Goal: Complete application form: Complete application form

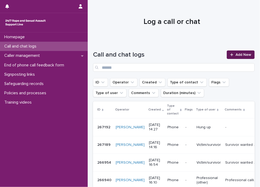
click at [239, 55] on span "Add New" at bounding box center [243, 55] width 16 height 4
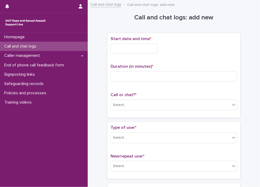
click at [122, 49] on input "text" at bounding box center [133, 49] width 47 height 10
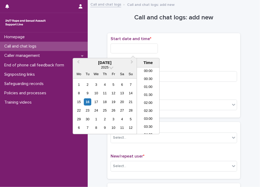
scroll to position [226, 0]
click at [140, 98] on li "16:00" at bounding box center [148, 101] width 23 height 8
type input "**********"
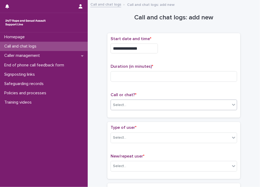
click at [139, 106] on div "Select..." at bounding box center [170, 105] width 119 height 9
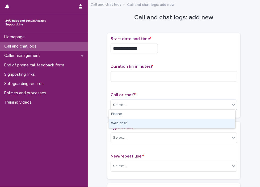
click at [133, 122] on div "Web chat" at bounding box center [172, 123] width 126 height 9
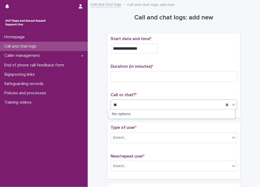
type input "*"
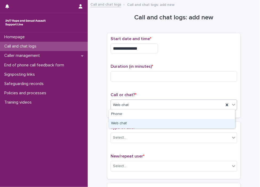
click at [128, 120] on div "Web chat" at bounding box center [172, 123] width 126 height 9
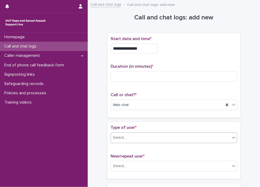
click at [180, 133] on div "Select..." at bounding box center [170, 137] width 119 height 9
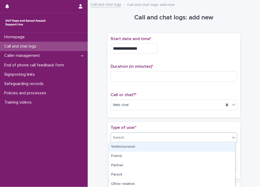
click at [155, 149] on div "Victim/survivor" at bounding box center [172, 146] width 126 height 9
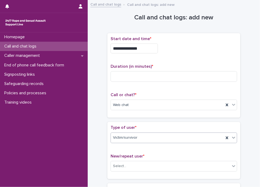
click at [139, 177] on div "Type of user * option Victim/survivor, selected. 0 results available. Select is…" at bounding box center [173, 150] width 133 height 57
click at [145, 163] on div "Select..." at bounding box center [170, 166] width 119 height 9
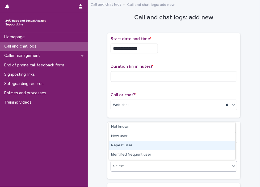
click at [139, 148] on div "Repeat user" at bounding box center [172, 145] width 126 height 9
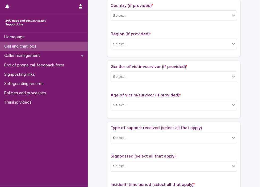
scroll to position [178, 0]
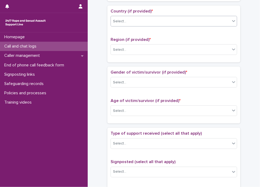
click at [121, 21] on div "Select..." at bounding box center [119, 22] width 13 height 6
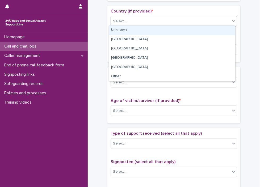
click at [121, 29] on div "Unknown" at bounding box center [172, 29] width 126 height 9
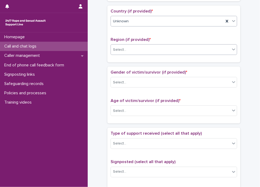
click at [120, 49] on div "Select..." at bounding box center [119, 50] width 13 height 6
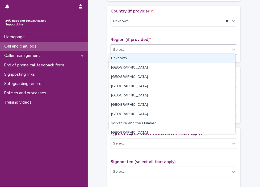
click at [121, 56] on div "Unknown" at bounding box center [172, 58] width 126 height 9
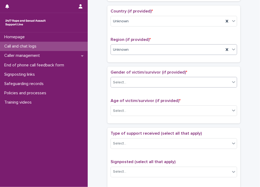
click at [127, 80] on div "Select..." at bounding box center [170, 82] width 119 height 9
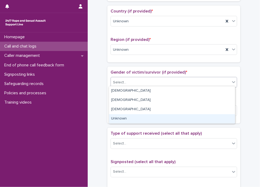
click at [128, 117] on div "Unknown" at bounding box center [172, 118] width 126 height 9
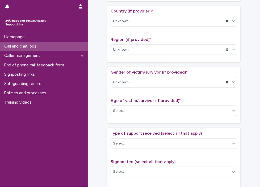
click at [136, 102] on div "Age of victim/survivor (if provided) * Select..." at bounding box center [173, 109] width 126 height 22
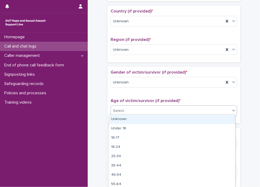
click at [136, 107] on div "Select..." at bounding box center [170, 110] width 119 height 9
click at [132, 117] on div "Unknown" at bounding box center [172, 119] width 126 height 9
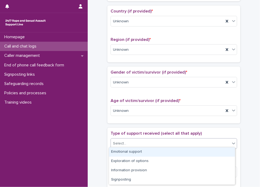
click at [133, 142] on div "Select..." at bounding box center [170, 143] width 119 height 9
click at [133, 153] on div "Emotional support" at bounding box center [172, 151] width 126 height 9
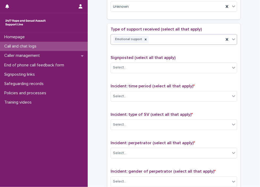
scroll to position [282, 0]
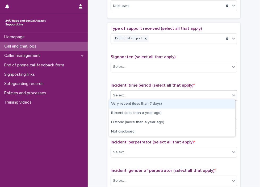
click at [141, 95] on div "Select..." at bounding box center [170, 95] width 119 height 9
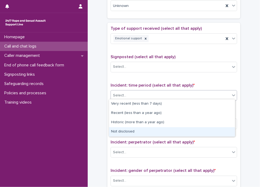
click at [134, 129] on div "Not disclosed" at bounding box center [172, 131] width 126 height 9
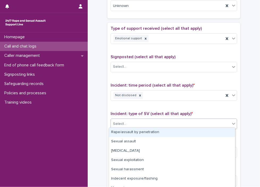
click at [134, 120] on div "Select..." at bounding box center [170, 124] width 119 height 9
click at [134, 134] on div "Rape/assault by penetration" at bounding box center [172, 132] width 126 height 9
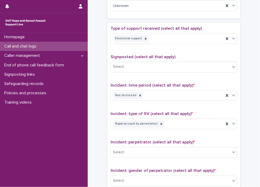
click at [134, 134] on div "Type of support received (select all that apply) Emotional support Signposted (…" at bounding box center [173, 137] width 126 height 222
click at [160, 123] on icon at bounding box center [161, 124] width 2 height 2
click at [154, 122] on div "Rape/assault by penetration" at bounding box center [167, 123] width 113 height 9
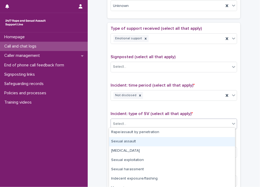
scroll to position [33, 0]
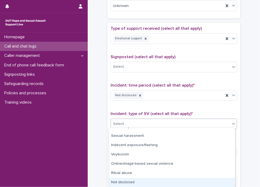
click at [202, 181] on div "Not disclosed" at bounding box center [172, 182] width 126 height 9
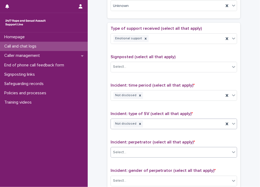
click at [163, 151] on div "Select..." at bounding box center [170, 152] width 119 height 9
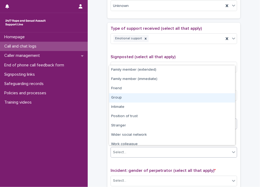
scroll to position [22, 0]
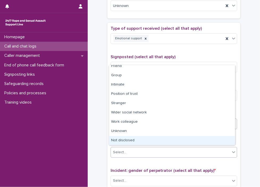
click at [227, 137] on div "Not disclosed" at bounding box center [172, 140] width 126 height 9
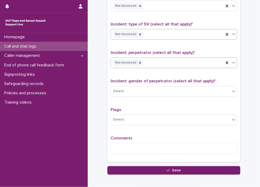
scroll to position [399, 0]
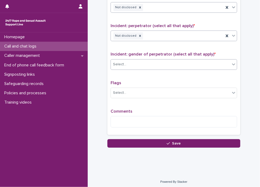
click at [163, 60] on div "Select..." at bounding box center [170, 64] width 119 height 9
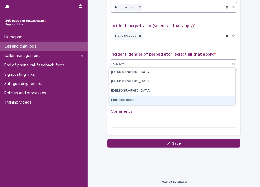
click at [145, 101] on div "Not disclosed" at bounding box center [172, 100] width 126 height 9
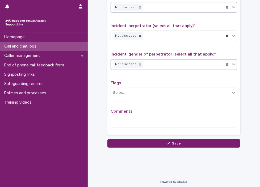
scroll to position [0, 0]
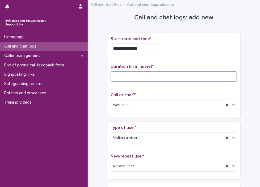
click at [125, 76] on input at bounding box center [173, 76] width 126 height 11
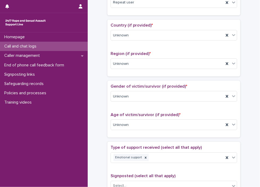
scroll to position [399, 0]
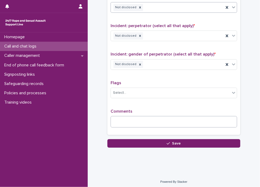
type input "**"
click at [134, 119] on textarea at bounding box center [173, 121] width 126 height 11
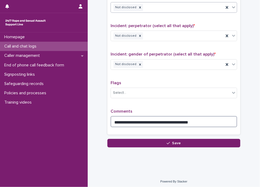
type textarea "**********"
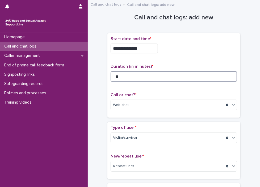
click at [131, 78] on input "**" at bounding box center [173, 76] width 126 height 11
type input "*"
type input "**"
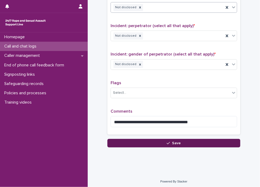
click at [214, 142] on button "Save" at bounding box center [173, 143] width 133 height 8
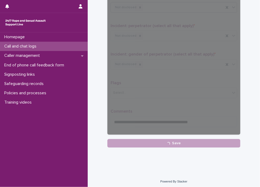
scroll to position [0, 0]
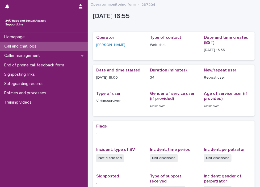
click at [114, 5] on link "Operator monitoring form" at bounding box center [112, 4] width 45 height 6
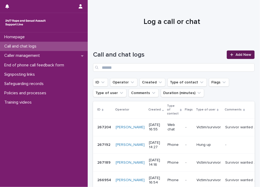
click at [238, 55] on span "Add New" at bounding box center [243, 55] width 16 height 4
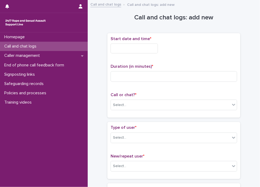
click at [140, 55] on div "Start date and time *" at bounding box center [173, 46] width 126 height 21
click at [142, 54] on div "Start date and time *" at bounding box center [173, 46] width 126 height 21
click at [142, 53] on div "Start date and time *" at bounding box center [173, 46] width 126 height 21
click at [139, 50] on input "text" at bounding box center [133, 49] width 47 height 10
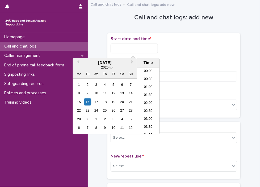
scroll to position [241, 0]
click at [148, 103] on li "17:00" at bounding box center [148, 101] width 23 height 8
type input "**********"
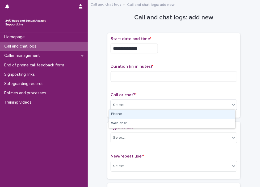
click at [204, 104] on div "Select..." at bounding box center [170, 105] width 119 height 9
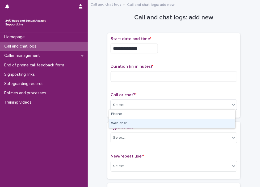
click at [178, 121] on div "Web chat" at bounding box center [172, 123] width 126 height 9
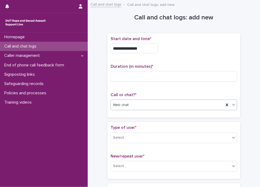
scroll to position [141, 0]
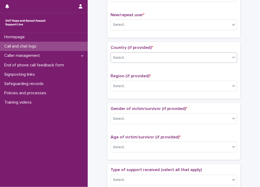
click at [136, 59] on div "Select..." at bounding box center [170, 57] width 119 height 9
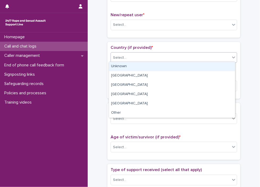
click at [124, 67] on div "Unknown" at bounding box center [172, 66] width 126 height 9
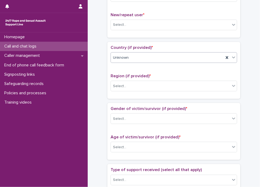
click at [124, 78] on div "Region (if provided) * Select..." at bounding box center [173, 85] width 126 height 22
click at [127, 87] on input "text" at bounding box center [127, 85] width 1 height 5
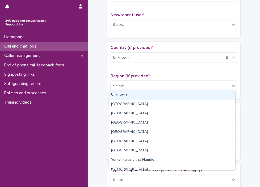
click at [143, 99] on div "Unknown" at bounding box center [172, 94] width 126 height 9
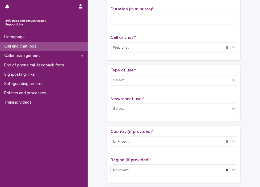
scroll to position [56, 0]
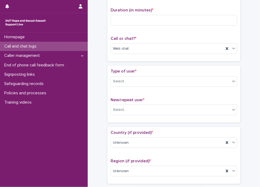
click at [158, 86] on div "Type of user * Select..." at bounding box center [173, 80] width 126 height 22
click at [155, 79] on div "Select..." at bounding box center [170, 81] width 119 height 9
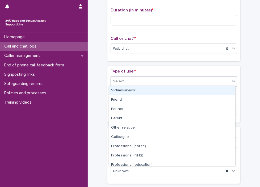
click at [147, 91] on div "Victim/survivor" at bounding box center [172, 90] width 126 height 9
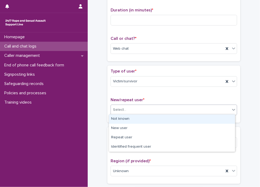
click at [142, 105] on div "Select..." at bounding box center [170, 109] width 119 height 9
click at [148, 116] on div "Not known" at bounding box center [172, 118] width 126 height 9
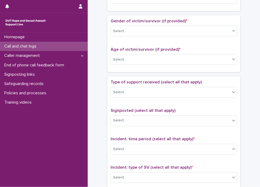
scroll to position [247, 0]
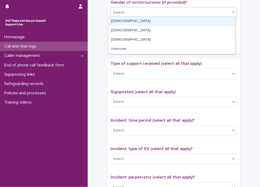
click at [130, 14] on div "Select..." at bounding box center [170, 12] width 119 height 9
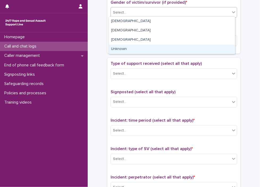
click at [127, 51] on div "Unknown" at bounding box center [172, 49] width 126 height 9
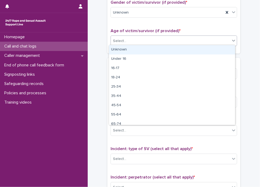
click at [129, 42] on div "Select..." at bounding box center [170, 41] width 119 height 9
click at [127, 46] on div "Unknown" at bounding box center [172, 49] width 126 height 9
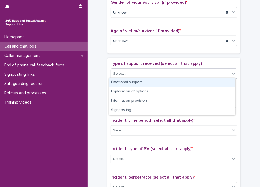
click at [131, 69] on div "Select..." at bounding box center [170, 73] width 119 height 9
click at [128, 81] on div "Emotional support" at bounding box center [172, 82] width 126 height 9
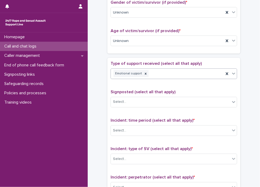
click at [172, 78] on div "Type of support received (select all that apply) option Emotional support, sele…" at bounding box center [173, 72] width 126 height 22
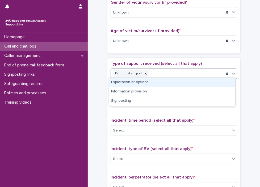
click at [160, 71] on div "Emotional support" at bounding box center [167, 73] width 113 height 9
click at [156, 81] on div "Exploration of options" at bounding box center [172, 82] width 126 height 9
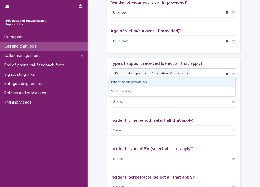
click at [186, 76] on div "Emotional support Exploration of options" at bounding box center [167, 73] width 113 height 9
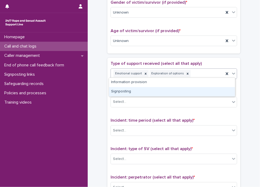
drag, startPoint x: 186, startPoint y: 86, endPoint x: 185, endPoint y: 95, distance: 9.6
click at [185, 95] on div "Signposting" at bounding box center [172, 91] width 126 height 9
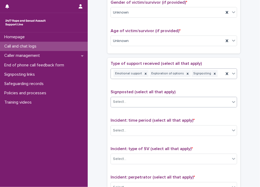
click at [183, 98] on div "Select..." at bounding box center [170, 102] width 119 height 9
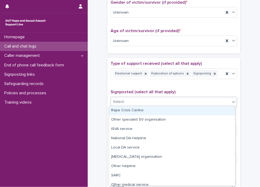
click at [168, 111] on div "Rape Crisis Centre" at bounding box center [172, 110] width 126 height 9
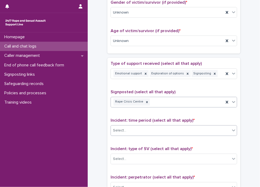
click at [156, 130] on div "Select..." at bounding box center [170, 130] width 119 height 9
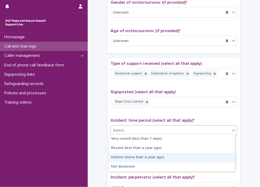
drag, startPoint x: 161, startPoint y: 153, endPoint x: 162, endPoint y: 158, distance: 5.3
click at [162, 158] on div "Historic (more than a year ago)" at bounding box center [172, 157] width 126 height 9
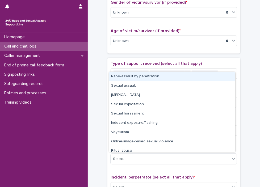
click at [154, 157] on div "Select..." at bounding box center [170, 159] width 119 height 9
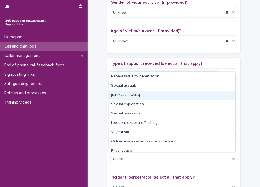
click at [139, 95] on div "[MEDICAL_DATA]" at bounding box center [172, 94] width 126 height 9
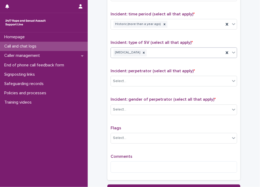
scroll to position [356, 0]
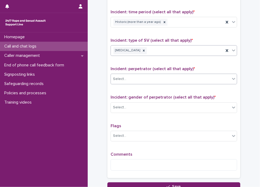
click at [135, 75] on div "Select..." at bounding box center [170, 79] width 119 height 9
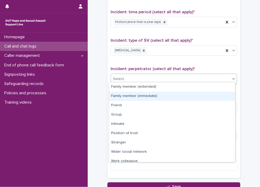
click at [137, 99] on div "Family member (immediate)" at bounding box center [172, 96] width 126 height 9
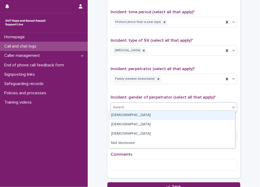
click at [143, 102] on div "Select..." at bounding box center [173, 107] width 126 height 11
click at [135, 118] on div "[DEMOGRAPHIC_DATA]" at bounding box center [172, 115] width 126 height 9
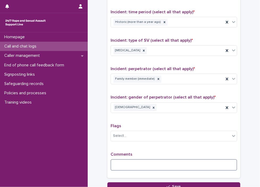
click at [127, 165] on textarea at bounding box center [173, 164] width 126 height 11
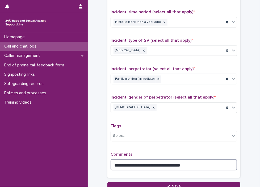
type textarea "**********"
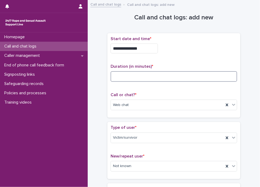
click at [153, 74] on input at bounding box center [173, 76] width 126 height 11
type input "**"
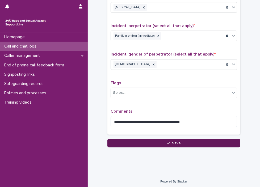
click at [170, 139] on button "Save" at bounding box center [173, 143] width 133 height 8
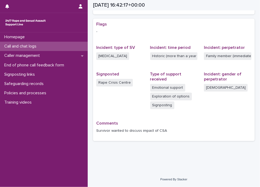
scroll to position [102, 0]
